Goal: Information Seeking & Learning: Learn about a topic

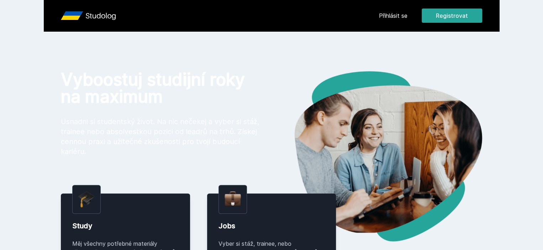
click at [450, 18] on div "Chceš dostávat tipy ohledně studia, nových testů, hodnocení učitelů a předmětů?…" at bounding box center [271, 31] width 543 height 63
click at [280, 42] on button "Ne" at bounding box center [273, 46] width 26 height 18
click at [407, 15] on link "Přihlásit se" at bounding box center [393, 15] width 28 height 9
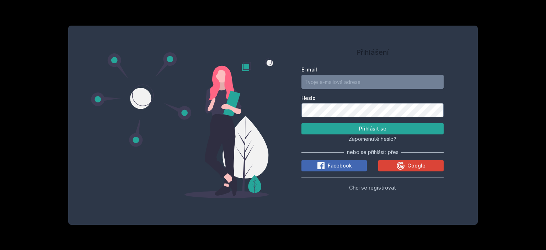
type input "mscamborova@gmail.com"
click at [353, 128] on button "Přihlásit se" at bounding box center [373, 128] width 142 height 11
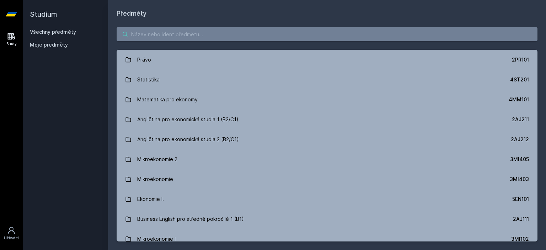
click at [235, 37] on input "search" at bounding box center [327, 34] width 421 height 14
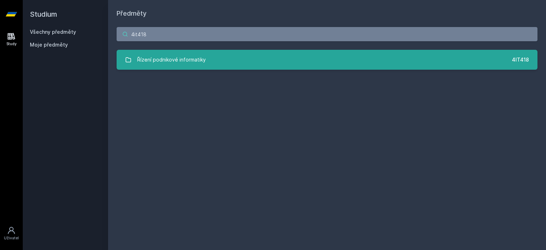
type input "4it418"
click at [254, 61] on link "Řízení podnikové informatiky 4IT418" at bounding box center [327, 60] width 421 height 20
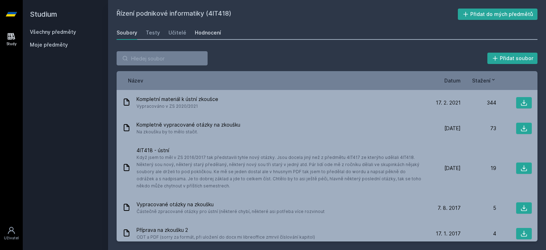
click at [198, 30] on div "Hodnocení" at bounding box center [208, 32] width 26 height 7
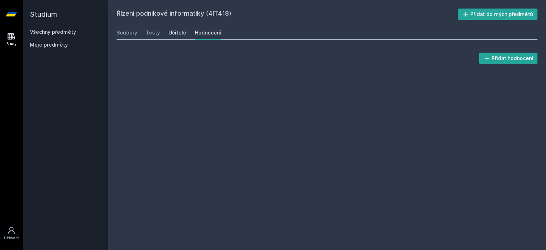
click at [174, 31] on div "Učitelé" at bounding box center [178, 32] width 18 height 7
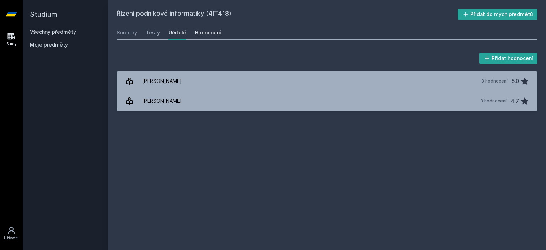
click at [197, 34] on div "Hodnocení" at bounding box center [208, 32] width 26 height 7
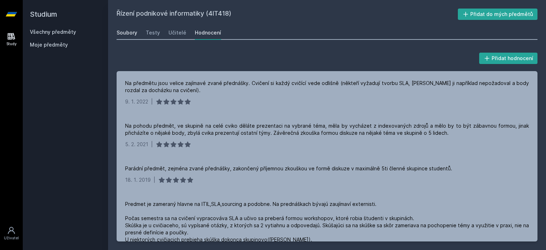
click at [127, 28] on link "Soubory" at bounding box center [127, 33] width 21 height 14
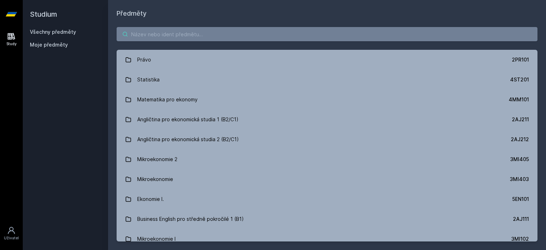
click at [262, 39] on input "search" at bounding box center [327, 34] width 421 height 14
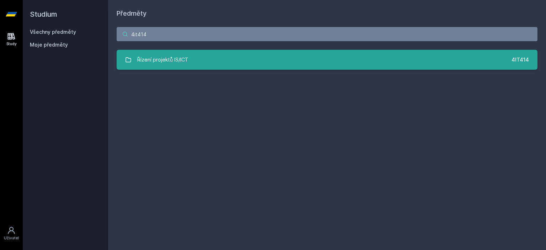
type input "4it414"
click at [241, 63] on link "Řízení projektů IS/ICT 4IT414" at bounding box center [327, 60] width 421 height 20
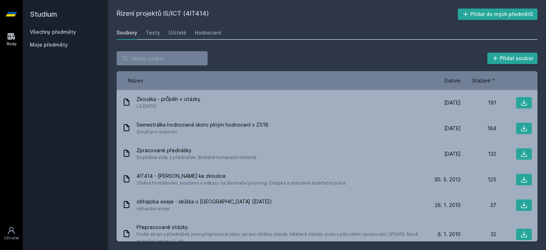
click at [43, 11] on h2 "Studium" at bounding box center [65, 14] width 71 height 28
click at [15, 15] on icon at bounding box center [11, 14] width 11 height 4
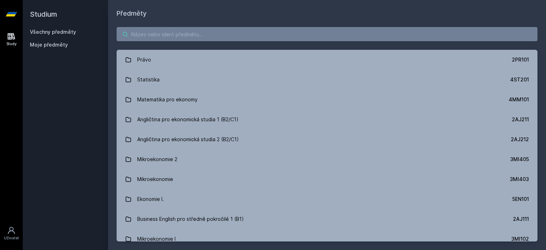
click at [255, 38] on input "search" at bounding box center [327, 34] width 421 height 14
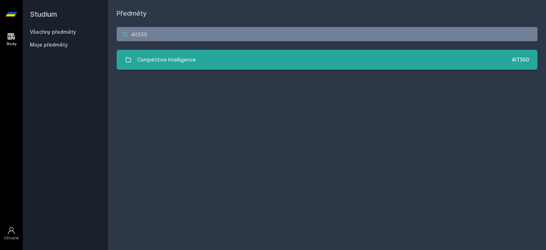
type input "4it550"
click at [212, 61] on link "Competitive Intelligence 4IT550" at bounding box center [327, 60] width 421 height 20
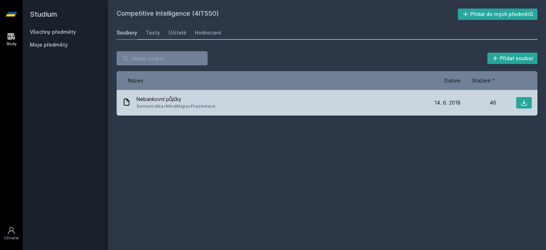
click at [185, 105] on span "Semestrálka+MindMapa+Prezentace" at bounding box center [176, 106] width 79 height 7
click at [527, 104] on icon at bounding box center [524, 102] width 7 height 7
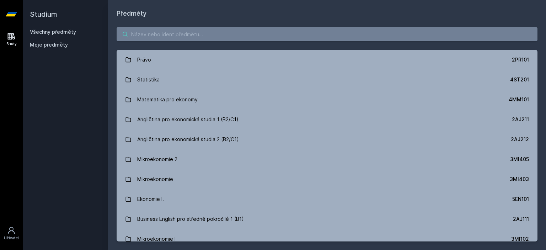
click at [276, 30] on input "search" at bounding box center [327, 34] width 421 height 14
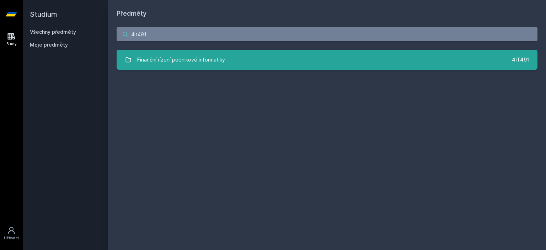
type input "4it491"
click at [243, 64] on link "Finanční řízení podnikové informatiky 4IT491" at bounding box center [327, 60] width 421 height 20
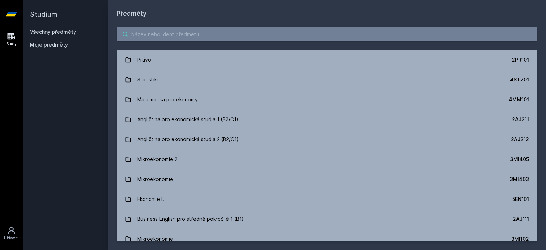
click at [221, 32] on input "search" at bounding box center [327, 34] width 421 height 14
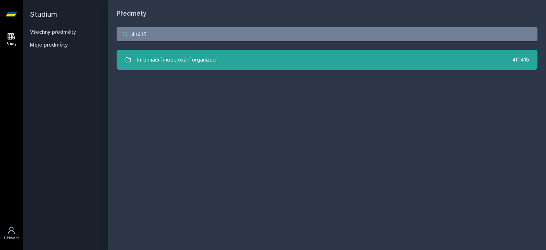
type input "4it415"
click at [186, 58] on div "Informační modelování organizací" at bounding box center [176, 60] width 79 height 14
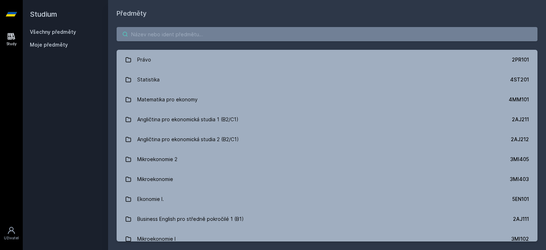
click at [303, 35] on input "search" at bounding box center [327, 34] width 421 height 14
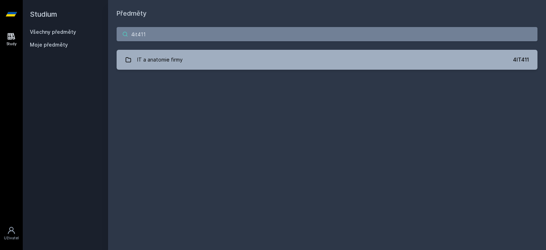
type input "4it411"
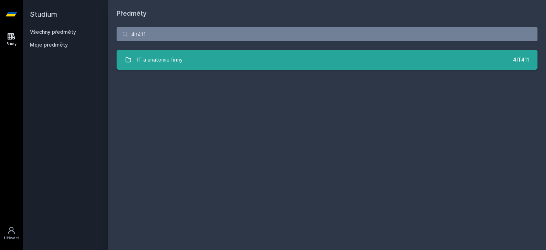
click at [229, 55] on link "IT a anatomie firmy 4IT411" at bounding box center [327, 60] width 421 height 20
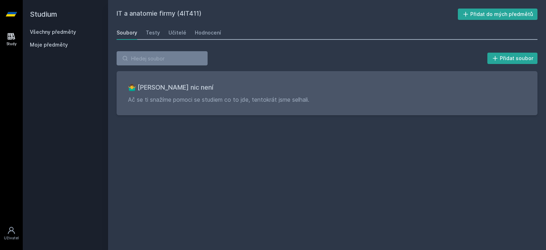
click at [331, 131] on div "IT a anatomie firmy (4IT411) Přidat do mých předmětů Soubory Testy Učitelé Hodn…" at bounding box center [327, 125] width 421 height 233
